Goal: Task Accomplishment & Management: Complete application form

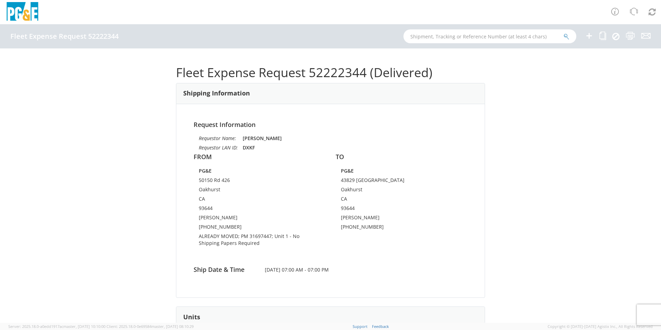
click at [590, 35] on icon at bounding box center [589, 35] width 8 height 9
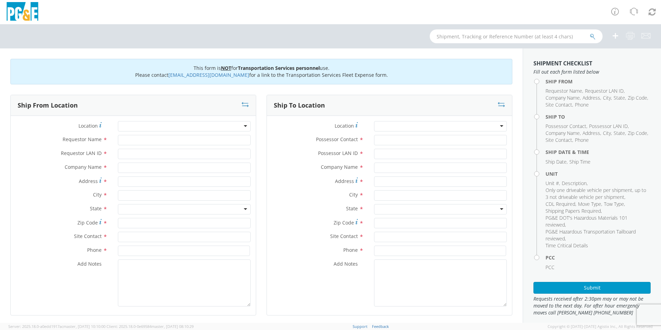
click at [177, 122] on div at bounding box center [184, 126] width 133 height 10
click at [177, 128] on div at bounding box center [184, 126] width 133 height 10
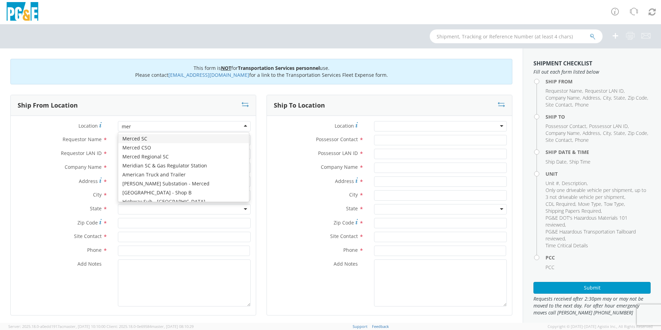
type input "merc"
type input "PG&E"
type input "[STREET_ADDRESS]"
type input "MERCED"
type input "95340"
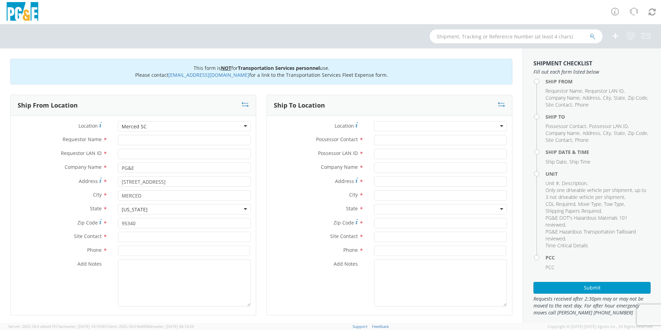
click at [177, 128] on div "Merced SC" at bounding box center [184, 126] width 133 height 10
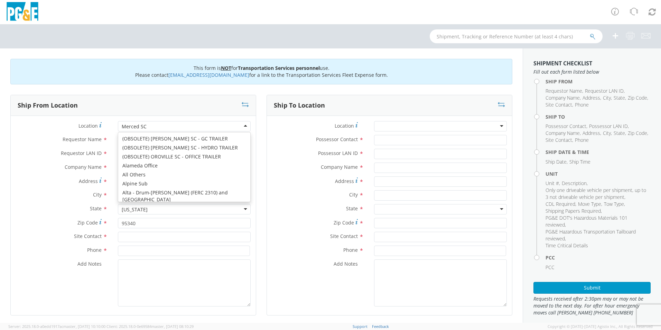
type input "[STREET_ADDRESS]"
type input "Merced"
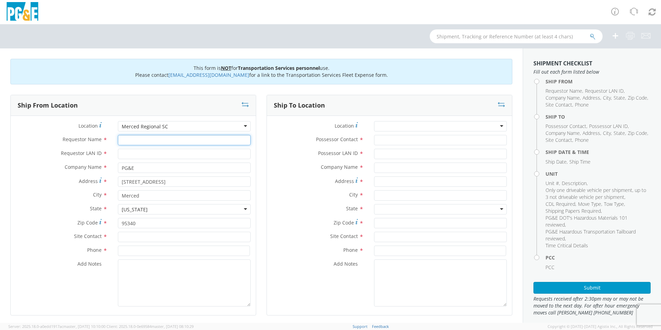
click at [164, 142] on input "Requestor Name *" at bounding box center [184, 140] width 133 height 10
type input "j"
type input "[PERSON_NAME]"
click at [148, 148] on div "Requestor Name * [PERSON_NAME]" at bounding box center [133, 142] width 245 height 14
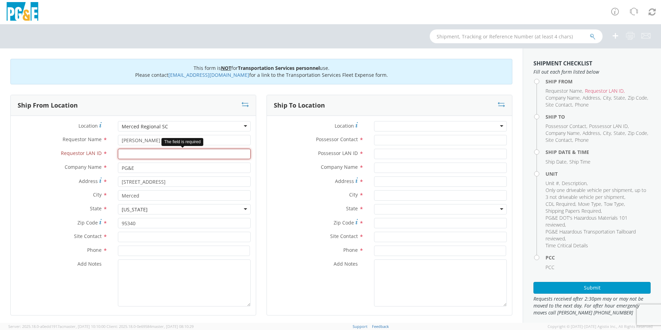
click at [150, 151] on input "Requestor LAN ID *" at bounding box center [184, 154] width 133 height 10
type input "GJBF"
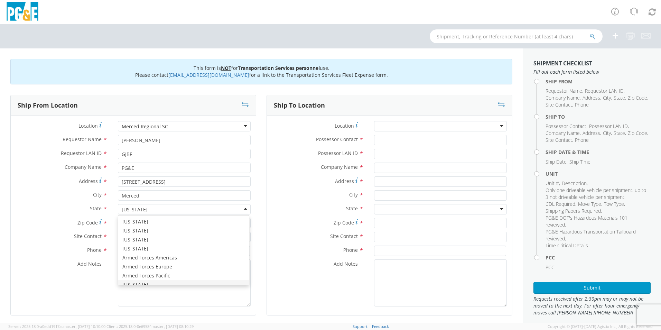
scroll to position [8, 0]
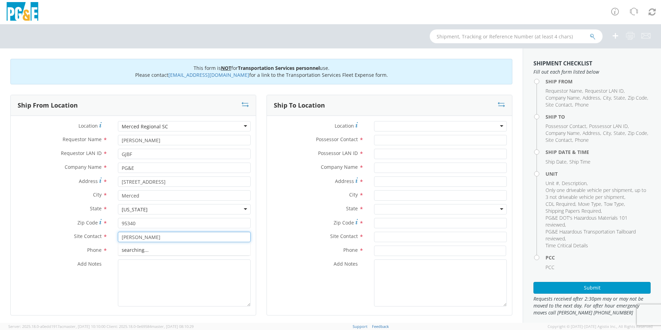
type input "[PERSON_NAME]"
type input "[PHONE_NUMBER]"
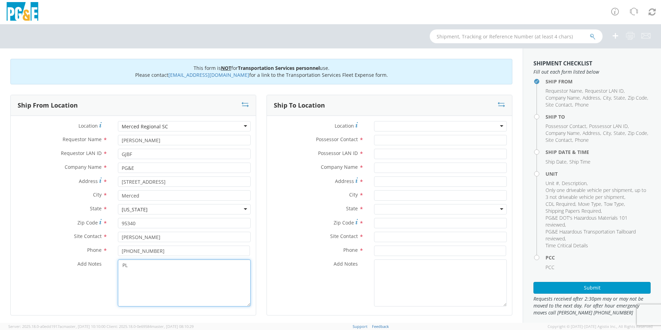
type textarea "P"
type textarea "ALREADY MOVED BY [PERSON_NAME] UNDER OVERNIGHT EMERGENCY; PM 35672525"
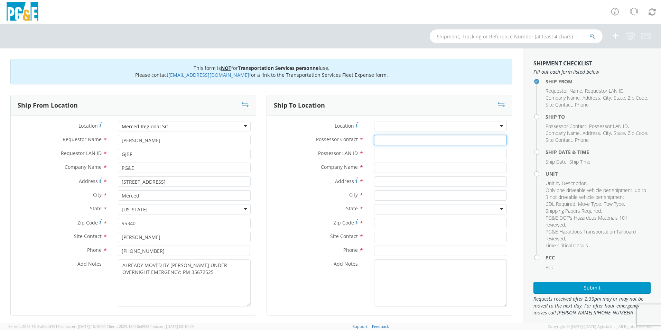
click at [377, 140] on input "Possessor Contact *" at bounding box center [440, 140] width 133 height 10
type input "K"
type input "[PERSON_NAME]"
type input "GJBF"
type input "PG&E"
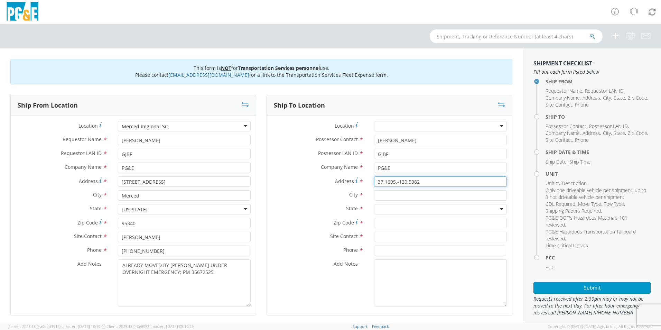
type input "37.1605,-120.5082"
type input "EL NIDO"
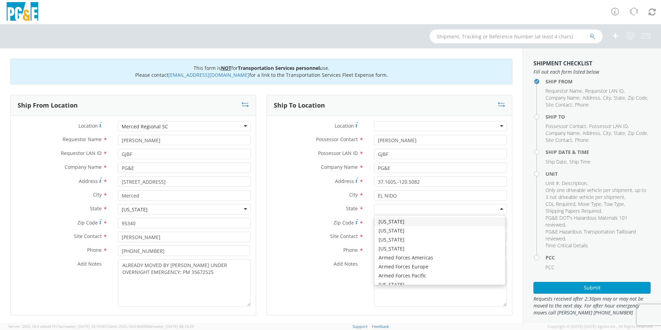
type input "C"
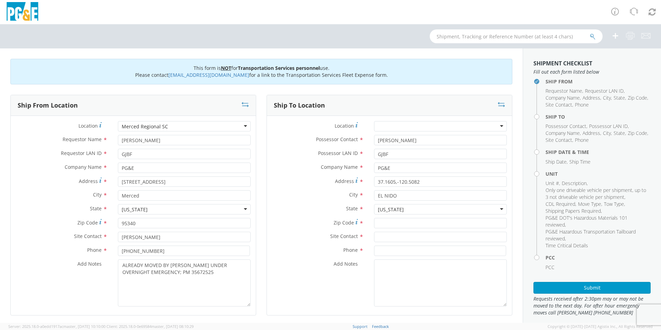
scroll to position [0, 0]
click at [402, 221] on input "Zip Code *" at bounding box center [440, 223] width 133 height 10
type input "95317"
type input "[PERSON_NAME]"
type input "[PHONE_NUMBER]"
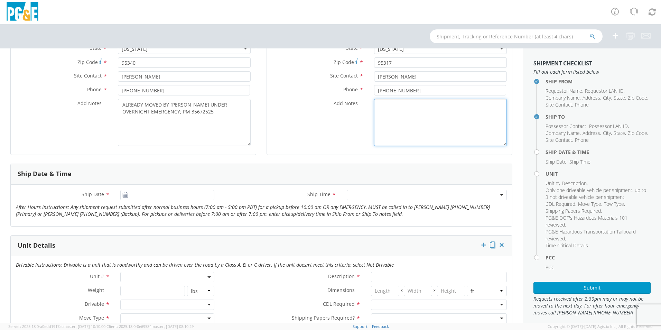
scroll to position [173, 0]
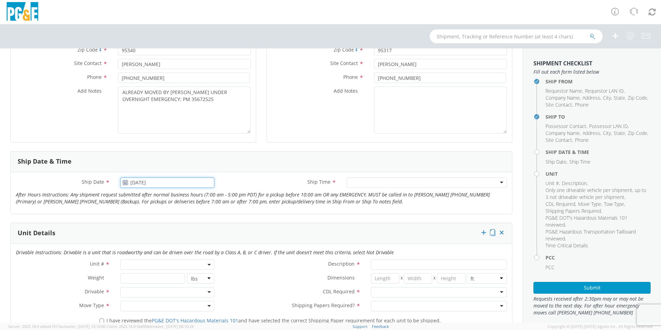
click at [138, 179] on input "[DATE]" at bounding box center [167, 182] width 94 height 10
click at [180, 215] on td "4" at bounding box center [181, 216] width 12 height 10
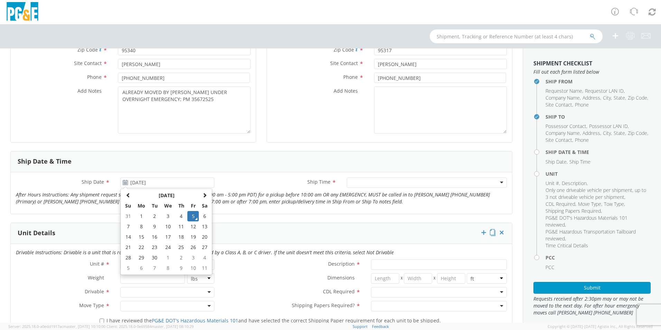
type input "[DATE]"
click at [374, 183] on div at bounding box center [427, 182] width 160 height 10
click at [144, 264] on span at bounding box center [167, 264] width 94 height 10
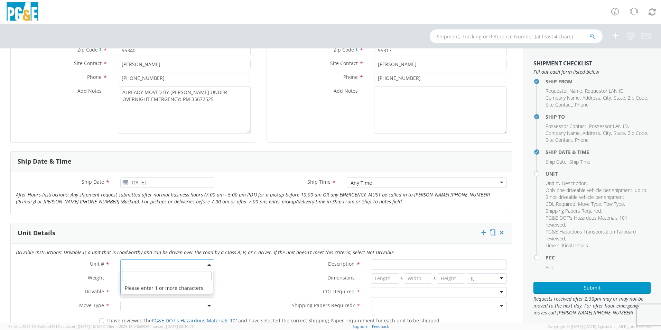
click at [145, 277] on input "search" at bounding box center [167, 276] width 90 height 10
type input "OTHE"
select select "Other"
select select "? undefined:undefined ?"
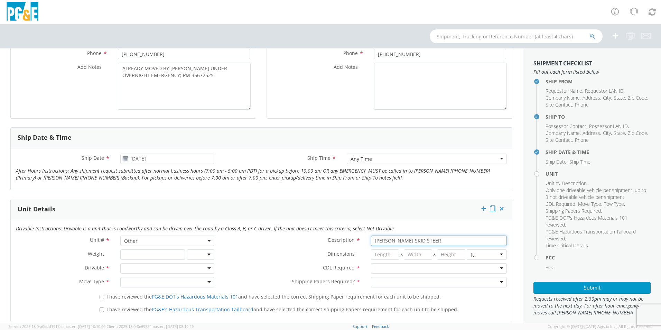
scroll to position [207, 0]
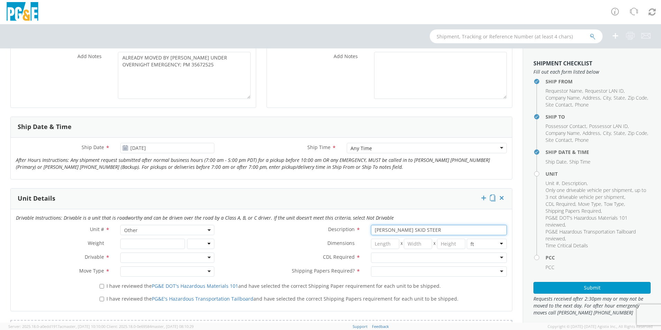
type input "[PERSON_NAME] SKID STEER"
click at [139, 258] on div at bounding box center [167, 257] width 94 height 10
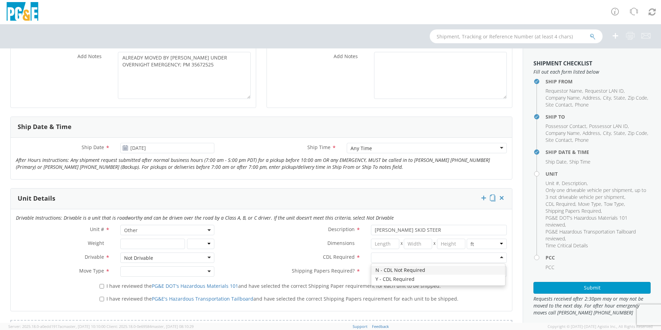
click at [417, 256] on div at bounding box center [439, 257] width 136 height 10
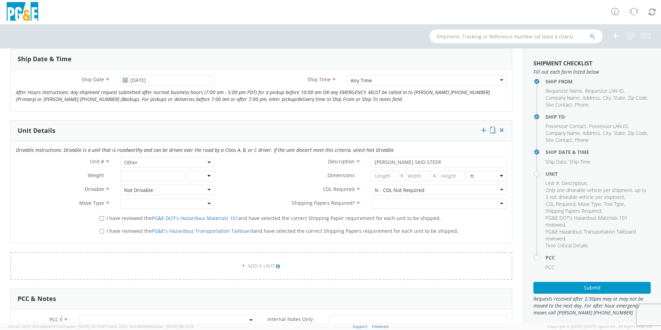
scroll to position [277, 0]
click at [135, 200] on div at bounding box center [167, 202] width 94 height 10
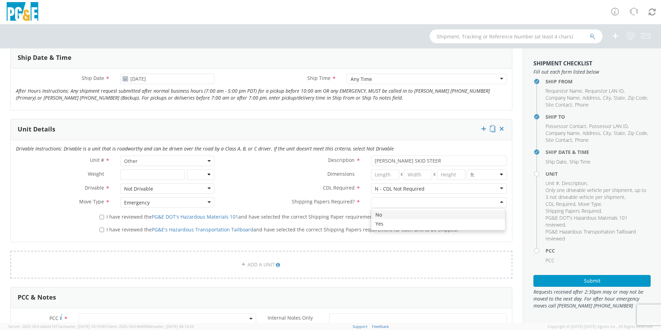
click at [410, 202] on div at bounding box center [439, 202] width 136 height 10
click at [101, 216] on input "I have reviewed the PG&E DOT's Hazardous Materials 101 and have selected the co…" at bounding box center [102, 217] width 4 height 4
checkbox input "true"
click at [101, 231] on input "I have reviewed the PG&E's Hazardous Transportation Tailboard and have selected…" at bounding box center [102, 229] width 4 height 4
checkbox input "true"
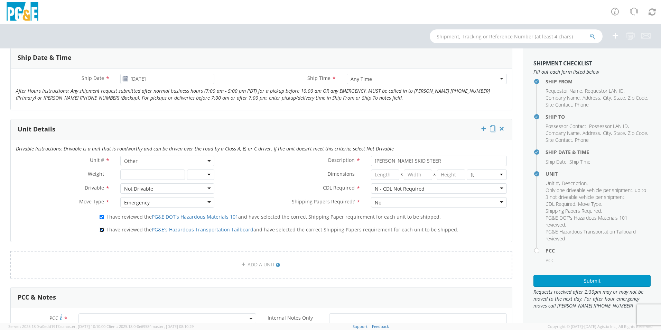
scroll to position [415, 0]
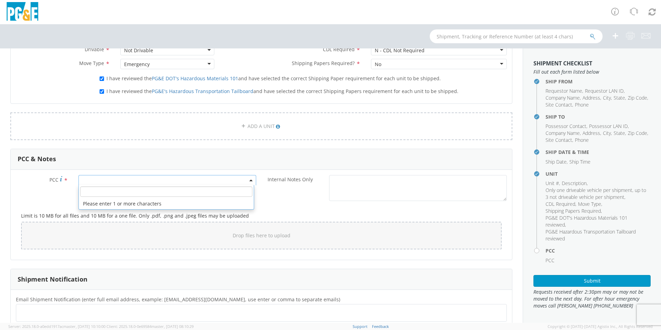
click at [102, 180] on span at bounding box center [167, 180] width 178 height 10
click at [105, 193] on input "number" at bounding box center [166, 191] width 172 height 10
type input "12086"
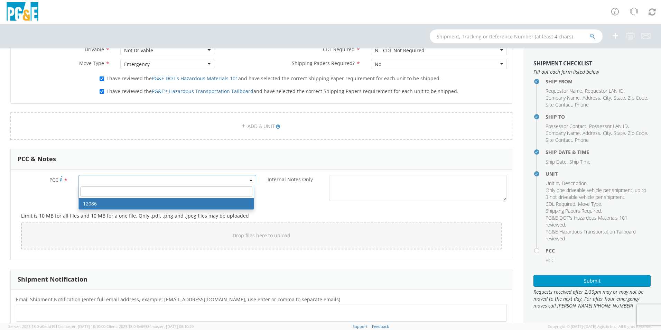
select select "12086"
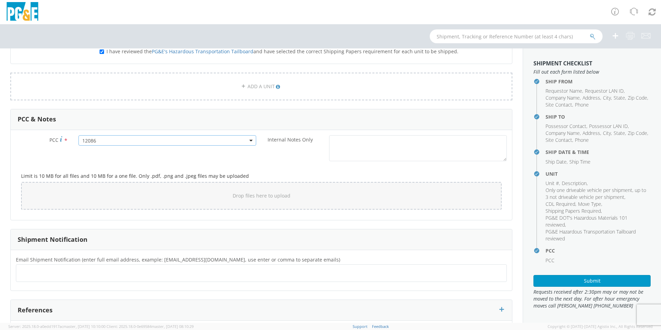
scroll to position [500, 0]
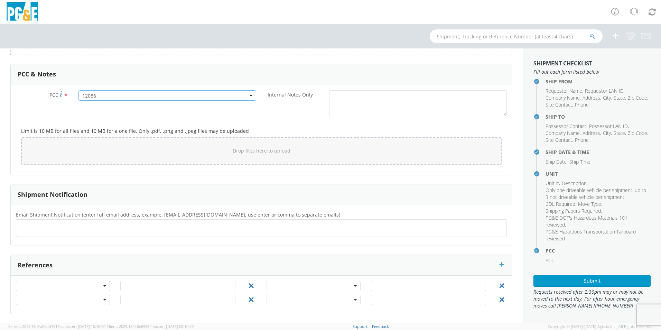
click at [85, 229] on ul at bounding box center [261, 227] width 485 height 11
type input "[EMAIL_ADDRESS][DOMAIN_NAME]"
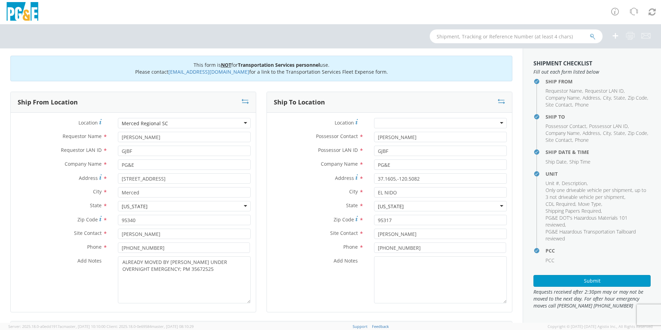
scroll to position [0, 0]
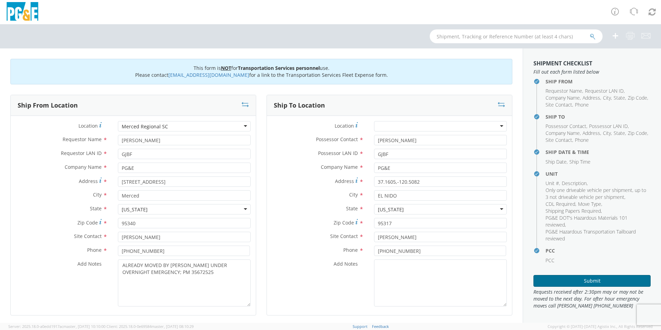
click at [595, 278] on button "Submit" at bounding box center [591, 281] width 117 height 12
